Goal: Register for event/course

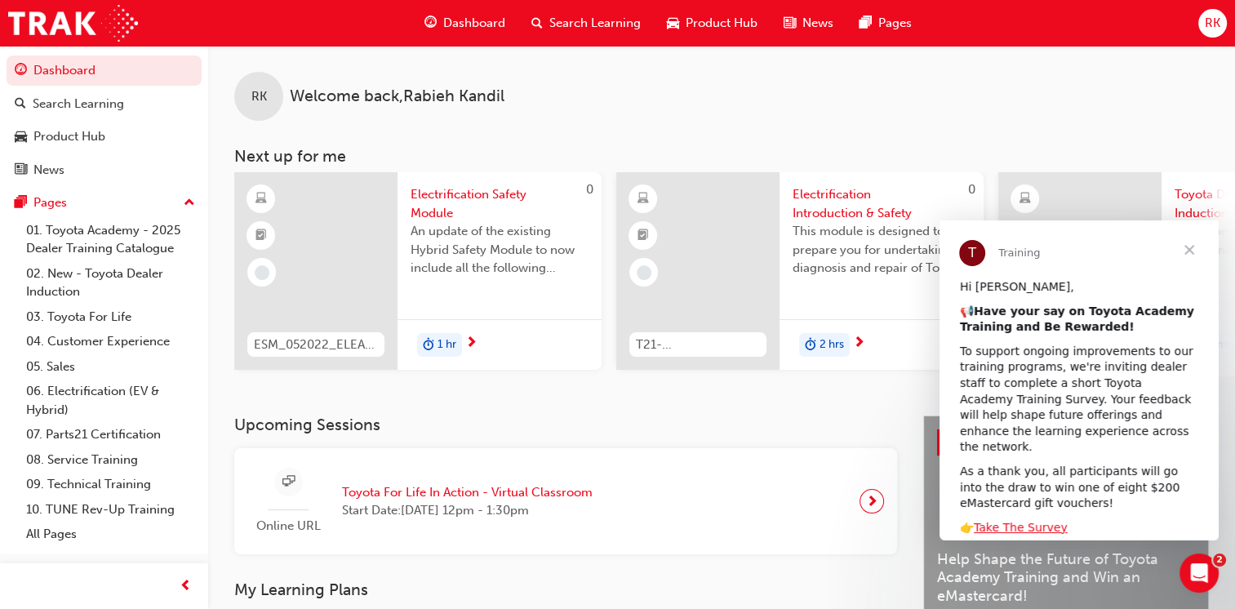
click at [1191, 255] on span "Close" at bounding box center [1189, 249] width 59 height 59
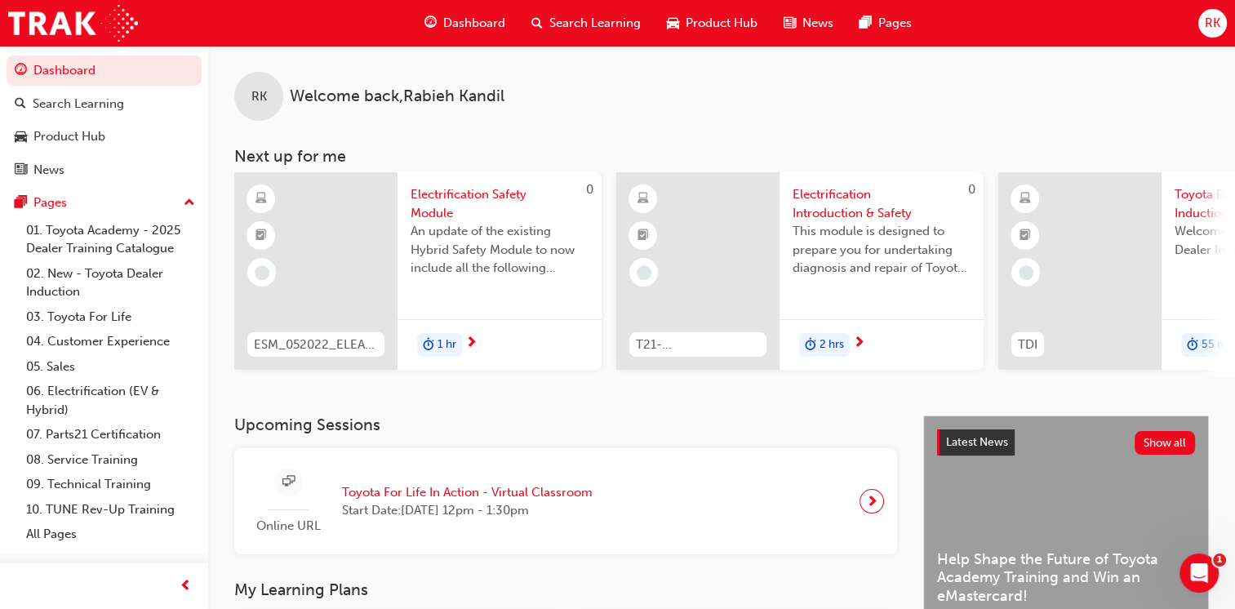
click at [1133, 247] on div at bounding box center [1079, 270] width 163 height 197
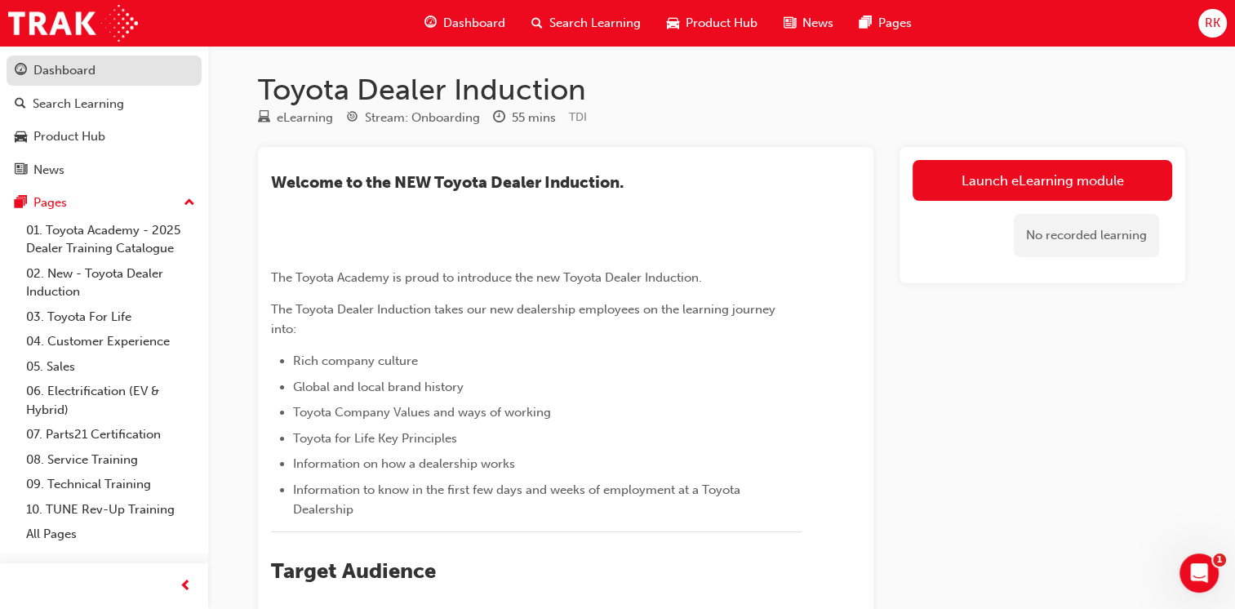
click at [92, 67] on div "Dashboard" at bounding box center [64, 70] width 62 height 19
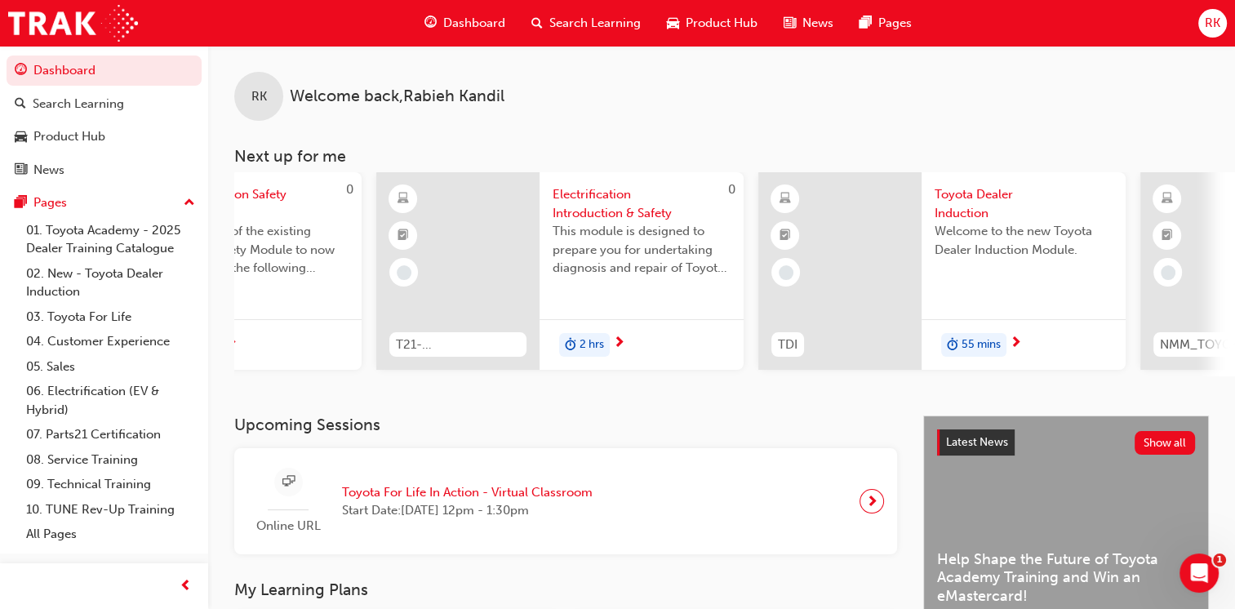
scroll to position [0, 271]
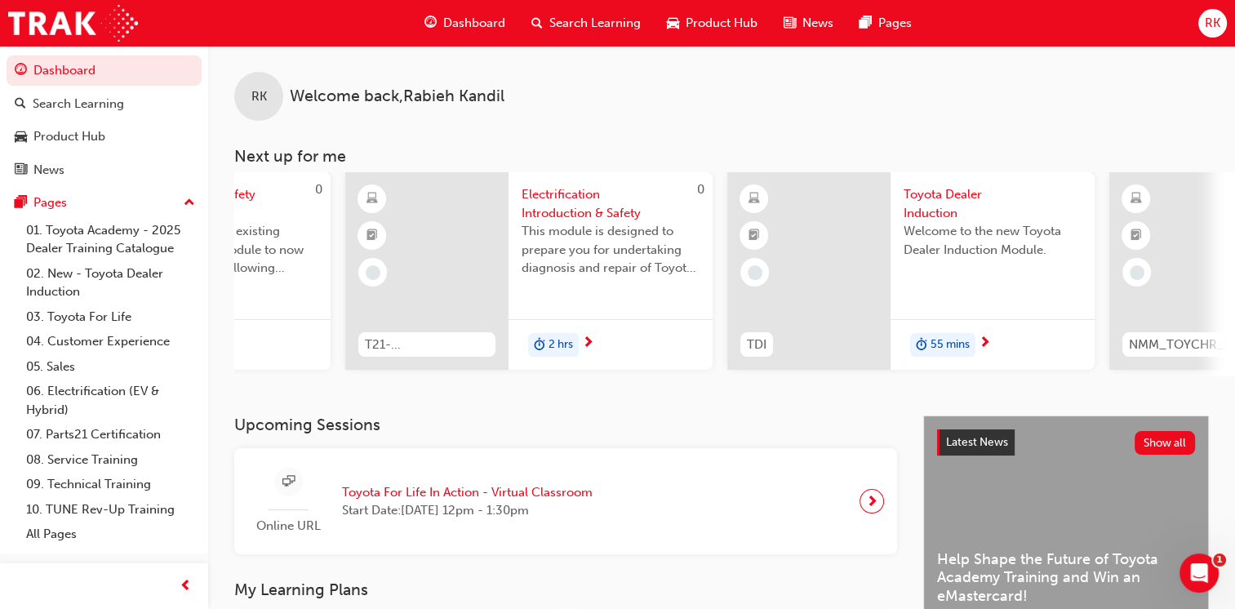
click at [409, 501] on span "Toyota For Life In Action - Virtual Classroom" at bounding box center [467, 492] width 251 height 19
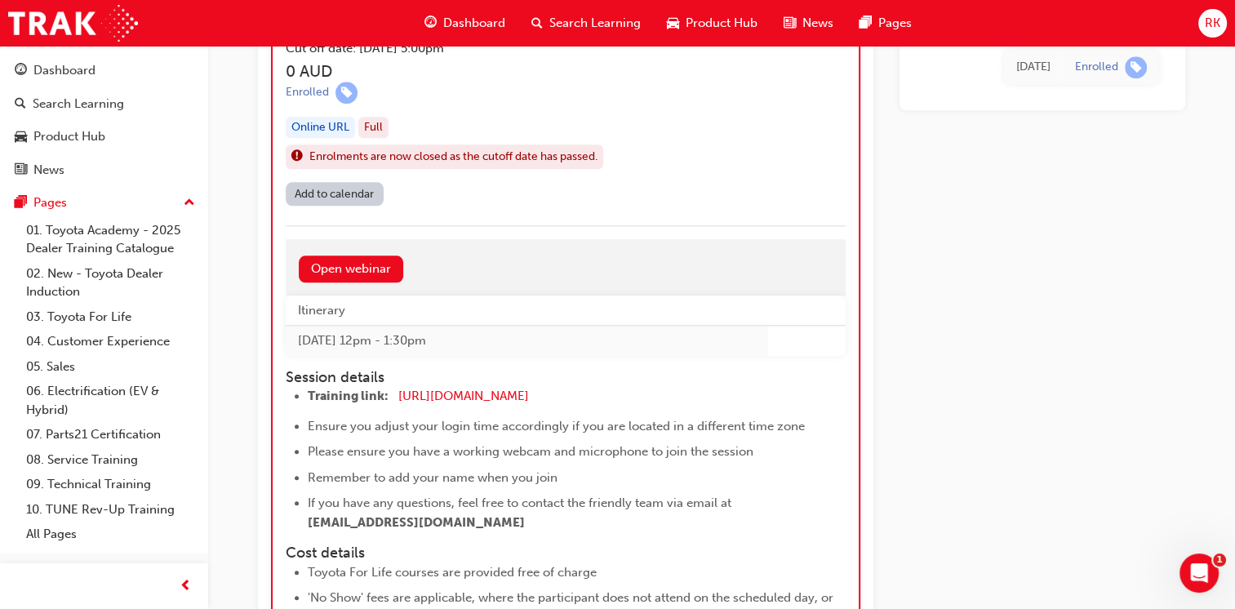
scroll to position [1530, 0]
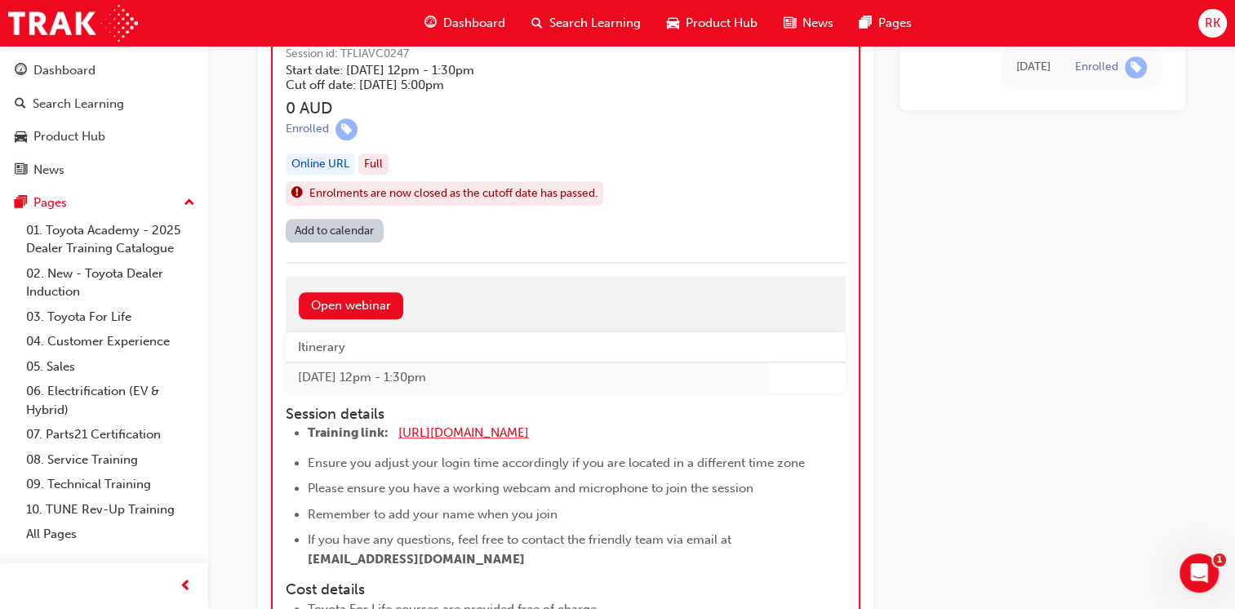
click at [452, 431] on span "https://zoom.us/j/5450758959" at bounding box center [463, 432] width 131 height 15
